Goal: Download file/media

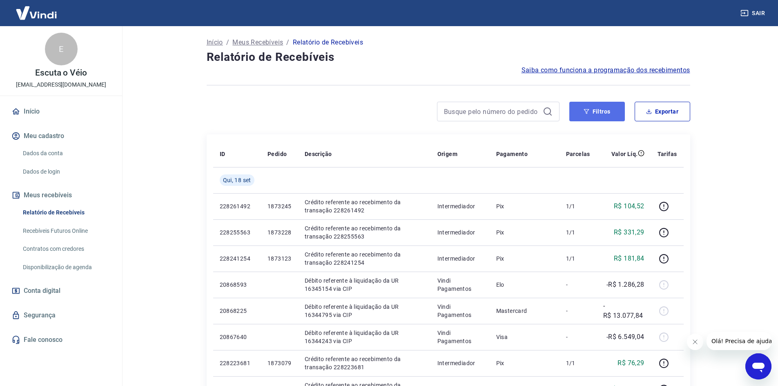
click at [599, 106] on button "Filtros" at bounding box center [598, 112] width 56 height 20
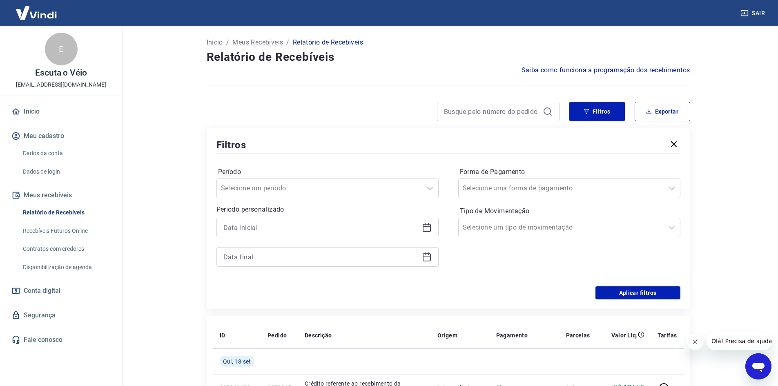
click at [428, 228] on icon at bounding box center [427, 228] width 10 height 10
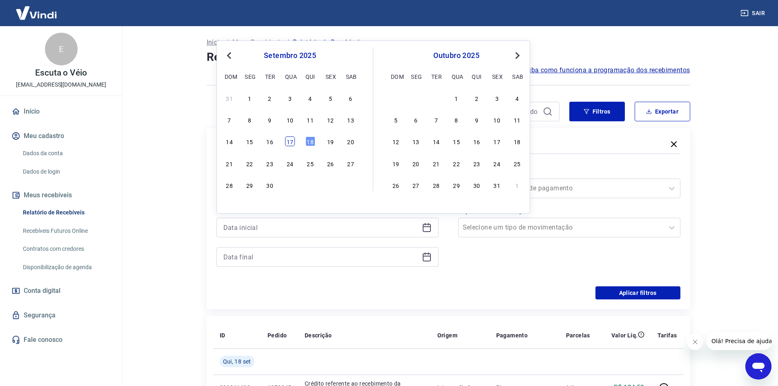
click at [290, 145] on div "17" at bounding box center [290, 141] width 10 height 10
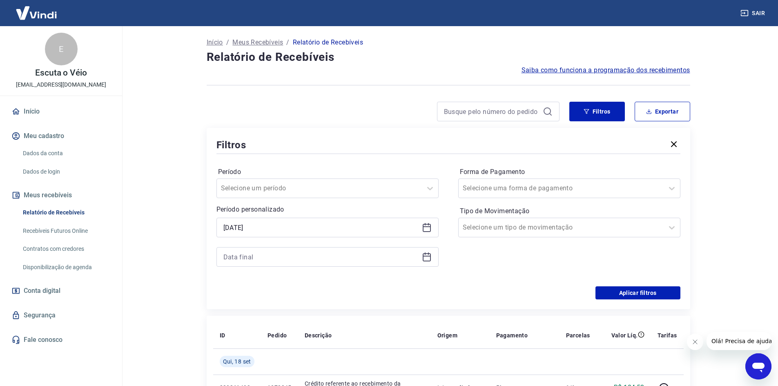
type input "[DATE]"
click at [426, 259] on icon at bounding box center [427, 257] width 10 height 10
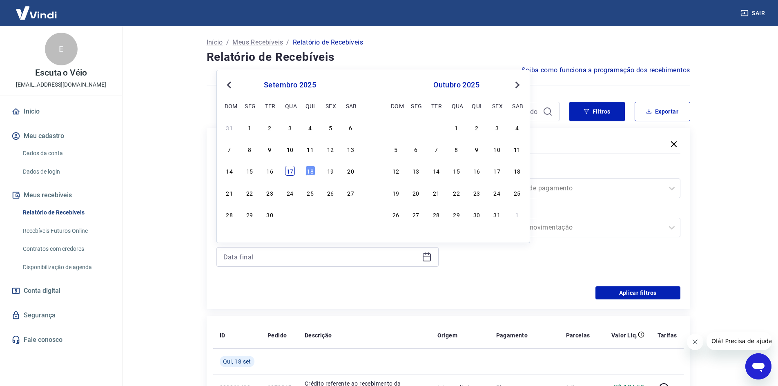
click at [291, 169] on div "17" at bounding box center [290, 171] width 10 height 10
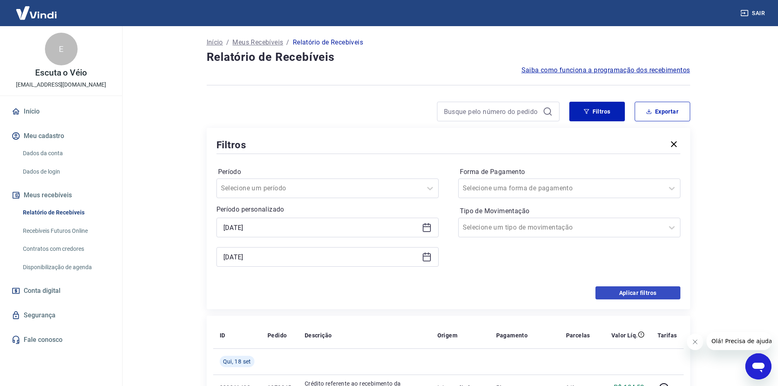
type input "[DATE]"
click at [693, 344] on icon "Fechar mensagem da empresa" at bounding box center [695, 342] width 7 height 7
click at [647, 295] on button "Aplicar filtros" at bounding box center [638, 292] width 85 height 13
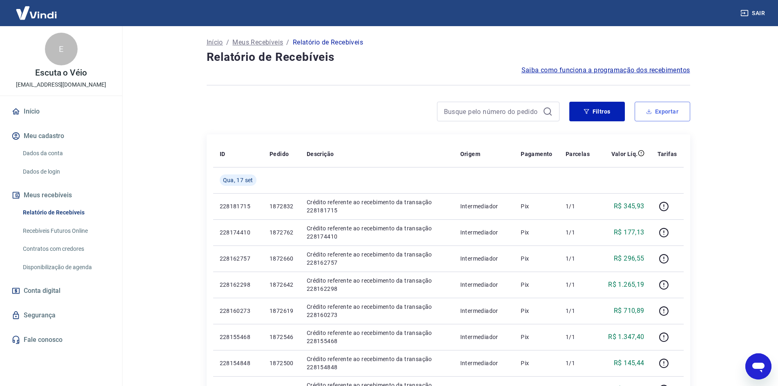
click at [665, 113] on button "Exportar" at bounding box center [663, 112] width 56 height 20
type input "[DATE]"
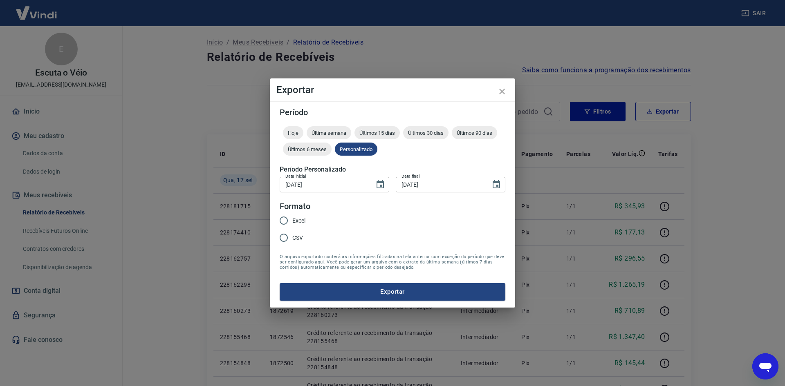
click at [295, 217] on span "Excel" at bounding box center [298, 221] width 13 height 9
click at [292, 217] on input "Excel" at bounding box center [283, 220] width 17 height 17
radio input "true"
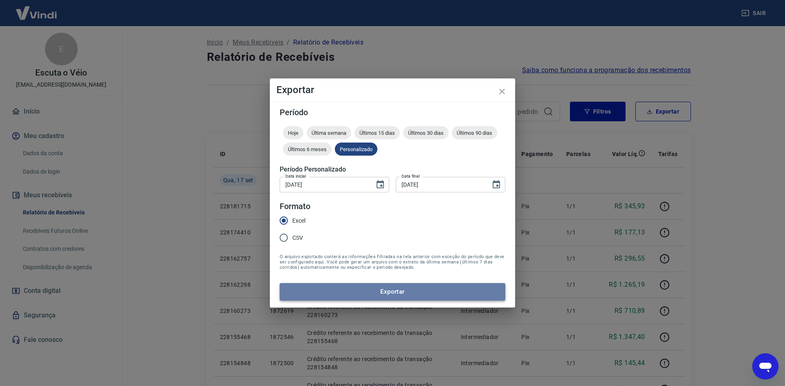
click at [331, 286] on button "Exportar" at bounding box center [392, 291] width 226 height 17
